Goal: Answer question/provide support

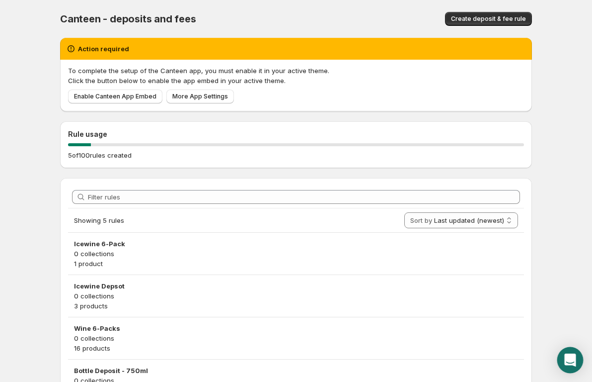
click at [569, 351] on div "Open Intercom Messenger" at bounding box center [571, 360] width 26 height 26
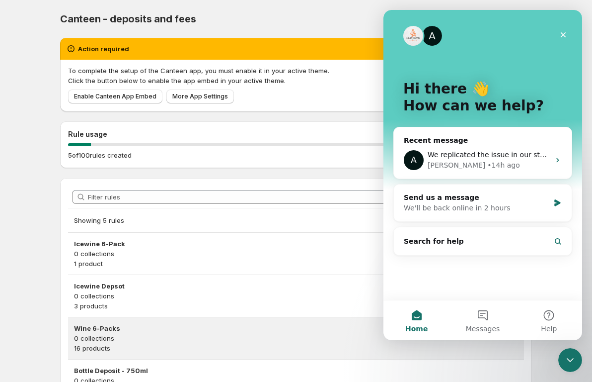
click at [459, 342] on p "0 collections" at bounding box center [296, 338] width 444 height 10
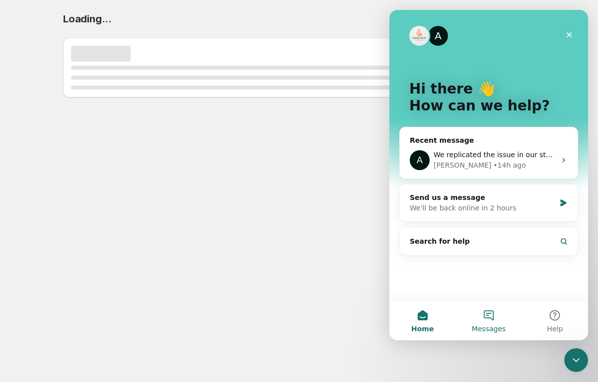
click at [489, 314] on button "Messages" at bounding box center [489, 320] width 66 height 40
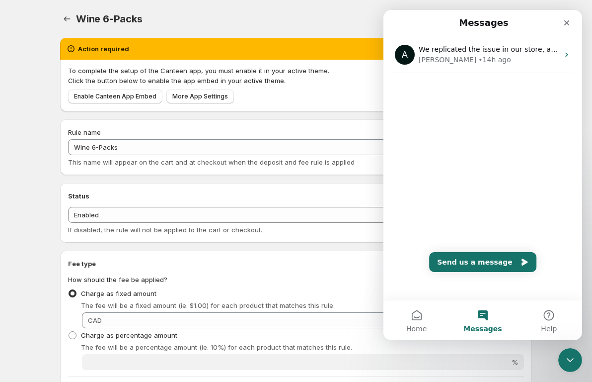
click at [475, 30] on h1 "Messages" at bounding box center [484, 22] width 54 height 17
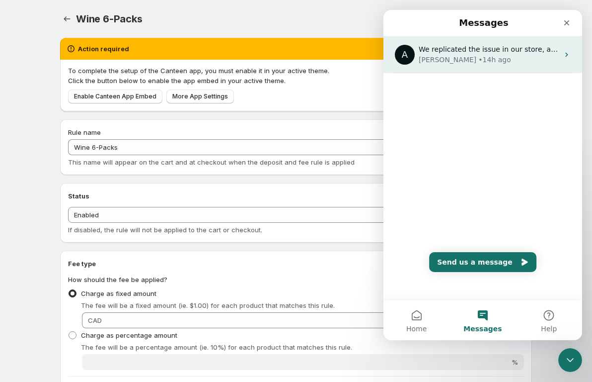
click at [474, 43] on div "A We replicated the issue in our store, and the app is working correctly. We ha…" at bounding box center [483, 54] width 199 height 37
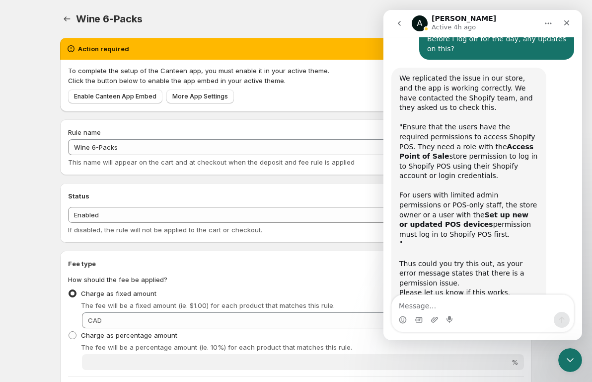
scroll to position [1741, 0]
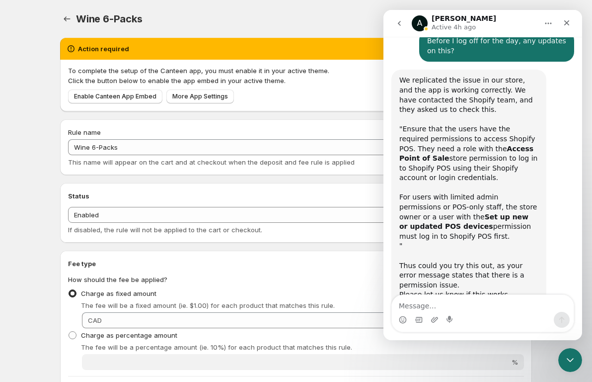
click at [324, 2] on div "Wine 6-Packs. This page is ready Wine 6-Packs Preview More actions Preview" at bounding box center [296, 19] width 472 height 38
click at [347, 14] on div "Preview" at bounding box center [344, 19] width 378 height 14
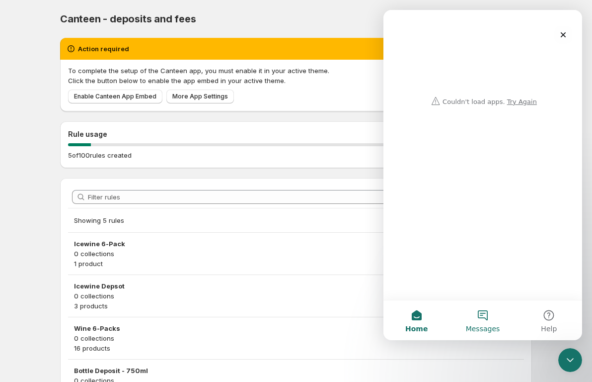
click at [463, 315] on button "Messages" at bounding box center [483, 320] width 66 height 40
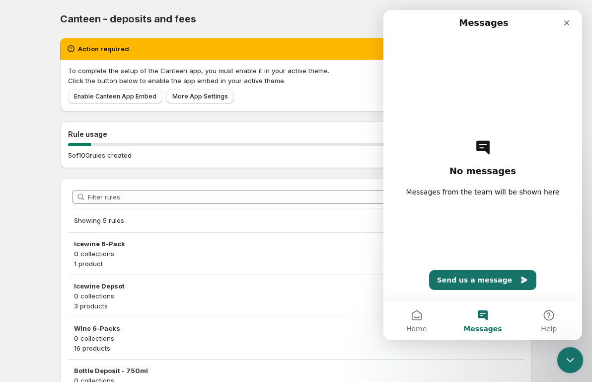
click at [564, 346] on div "Close Intercom Messenger" at bounding box center [569, 358] width 24 height 24
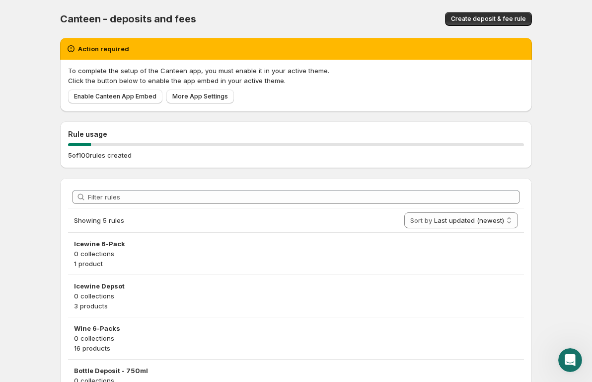
click at [589, 357] on body "Home Help Canteen - deposits and fees. This page is ready Canteen - deposits an…" at bounding box center [296, 191] width 592 height 382
click at [578, 356] on div "Open Intercom Messenger" at bounding box center [569, 358] width 33 height 33
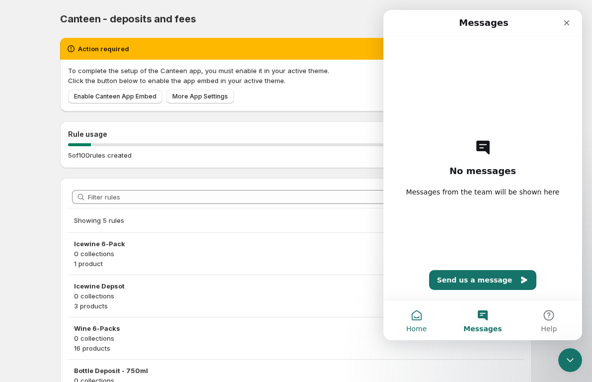
click at [412, 315] on button "Home" at bounding box center [417, 320] width 66 height 40
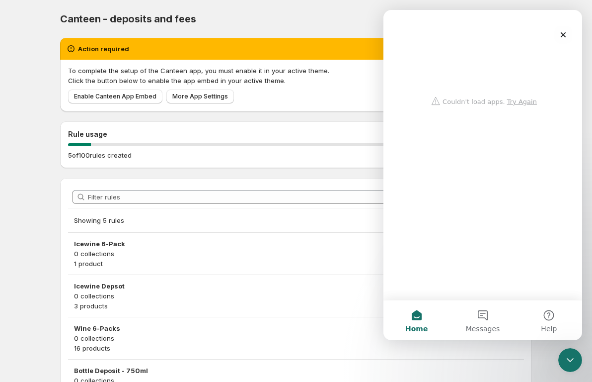
click at [412, 315] on button "Home" at bounding box center [417, 320] width 66 height 40
click at [530, 103] on div "Intercom messenger" at bounding box center [483, 60] width 179 height 100
click at [523, 103] on div "Intercom messenger" at bounding box center [483, 60] width 179 height 100
drag, startPoint x: 518, startPoint y: 104, endPoint x: 512, endPoint y: 104, distance: 5.5
click at [514, 105] on div "Intercom messenger" at bounding box center [483, 60] width 179 height 100
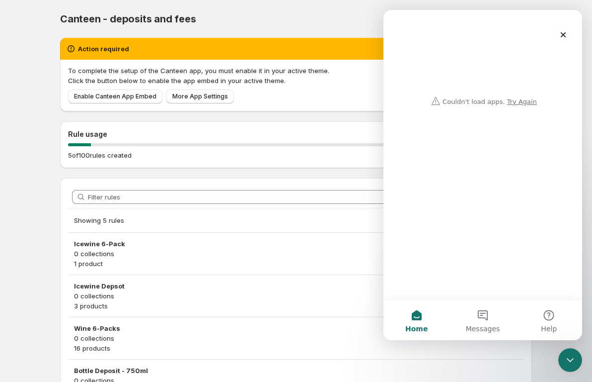
drag, startPoint x: 512, startPoint y: 104, endPoint x: 562, endPoint y: 58, distance: 68.2
click at [518, 100] on div "Intercom messenger" at bounding box center [483, 60] width 179 height 100
drag, startPoint x: 563, startPoint y: 39, endPoint x: 910, endPoint y: 22, distance: 347.4
click at [563, 39] on div "Close" at bounding box center [564, 35] width 18 height 18
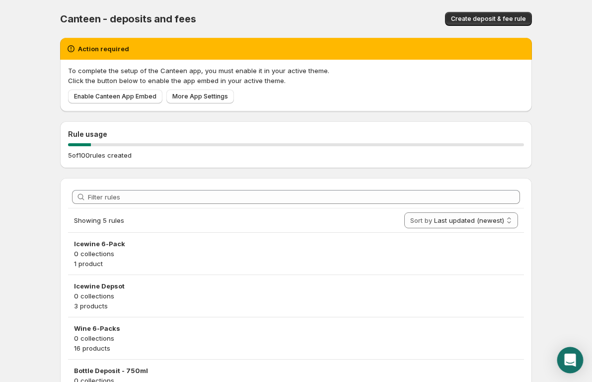
click at [575, 357] on icon "Open Intercom Messenger" at bounding box center [570, 359] width 11 height 13
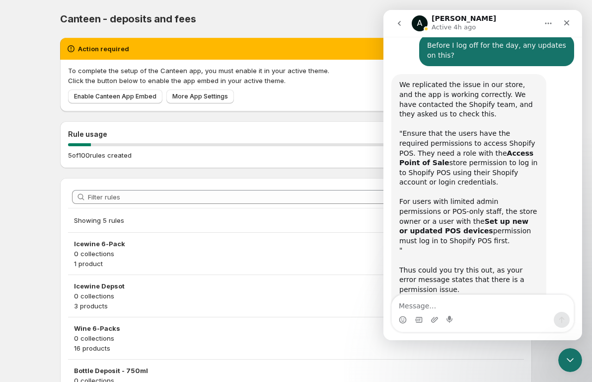
scroll to position [1743, 0]
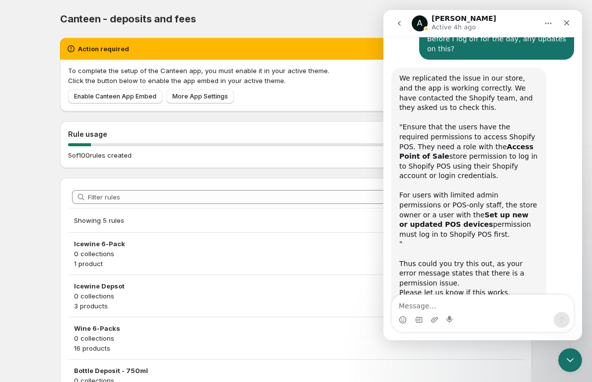
drag, startPoint x: 399, startPoint y: 72, endPoint x: 437, endPoint y: 131, distance: 70.6
click at [437, 131] on div "We replicated the issue in our store, and the app is working correctly. We have…" at bounding box center [469, 196] width 139 height 244
click at [448, 119] on div "We replicated the issue in our store, and the app is working correctly. We have…" at bounding box center [469, 196] width 139 height 244
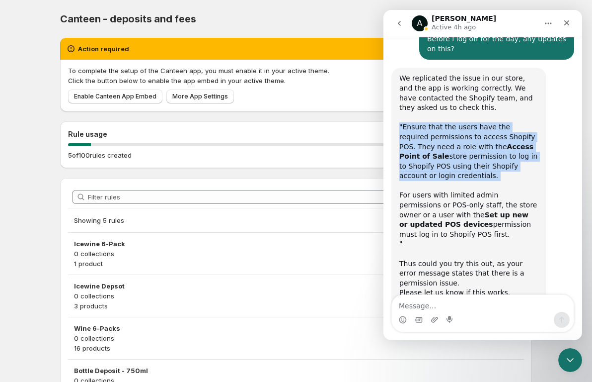
click at [448, 119] on div "We replicated the issue in our store, and the app is working correctly. We have…" at bounding box center [469, 196] width 139 height 244
click at [458, 106] on div "We replicated the issue in our store, and the app is working correctly. We have…" at bounding box center [469, 196] width 139 height 244
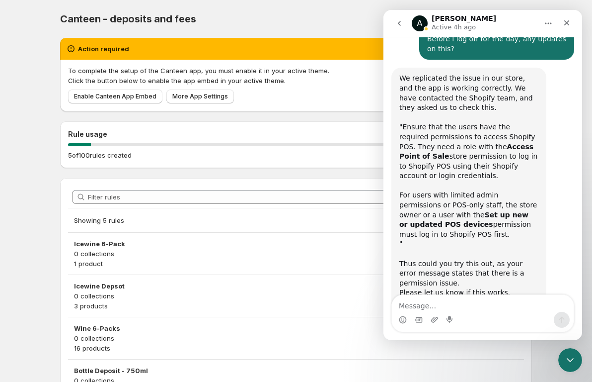
drag, startPoint x: 446, startPoint y: 126, endPoint x: 394, endPoint y: 80, distance: 69.7
click at [394, 80] on div "We replicated the issue in our store, and the app is working correctly. We have…" at bounding box center [469, 195] width 155 height 255
drag, startPoint x: 401, startPoint y: 146, endPoint x: 471, endPoint y: 184, distance: 79.6
click at [471, 184] on div "We replicated the issue in our store, and the app is working correctly. We have…" at bounding box center [469, 196] width 139 height 244
click at [548, 357] on body "Home Help Canteen - deposits and fees. This page is ready Canteen - deposits an…" at bounding box center [296, 191] width 592 height 382
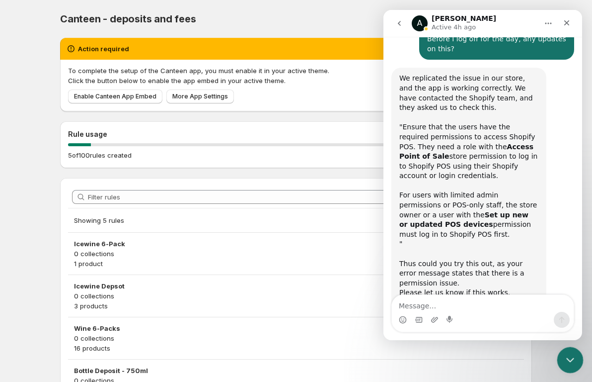
click at [571, 359] on icon "Close Intercom Messenger" at bounding box center [569, 358] width 12 height 12
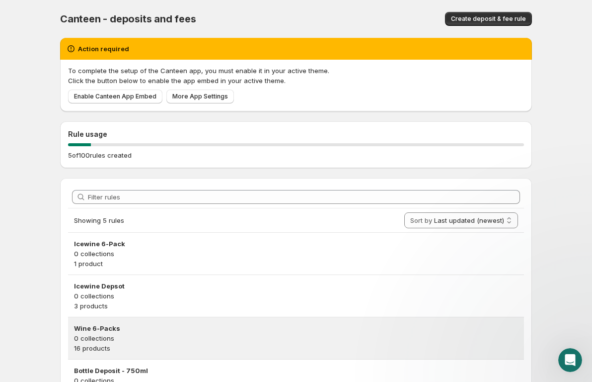
scroll to position [830, 0]
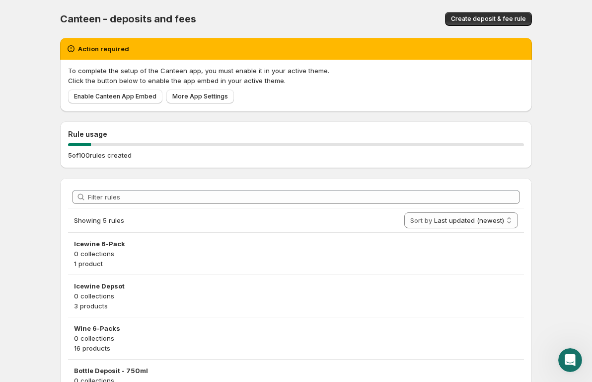
click at [23, 228] on body "Home Help Canteen - deposits and fees. This page is ready Canteen - deposits an…" at bounding box center [296, 191] width 592 height 382
